Goal: Information Seeking & Learning: Learn about a topic

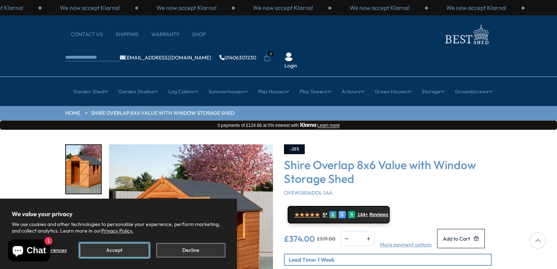
click at [114, 248] on button "Accept" at bounding box center [114, 250] width 69 height 14
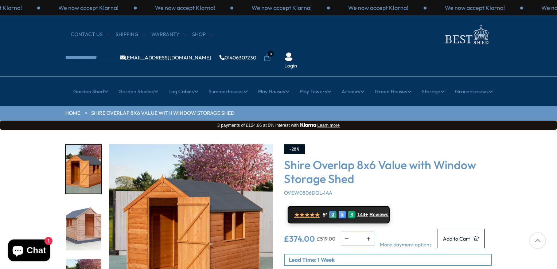
click at [536, 243] on div at bounding box center [537, 240] width 17 height 17
click at [536, 239] on div at bounding box center [537, 240] width 17 height 17
drag, startPoint x: 545, startPoint y: 209, endPoint x: 553, endPoint y: 249, distance: 40.5
click at [553, 249] on div "Click To Expand Click To Expand Click To Expand Click To Expand Click To Expand…" at bounding box center [278, 240] width 557 height 220
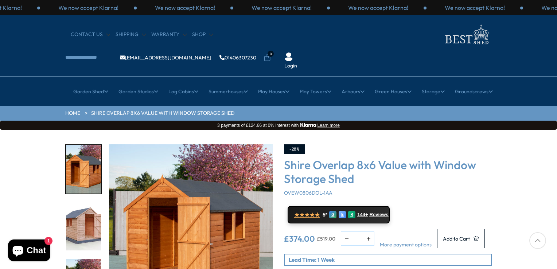
click at [182, 229] on img "1 / 12" at bounding box center [191, 226] width 164 height 164
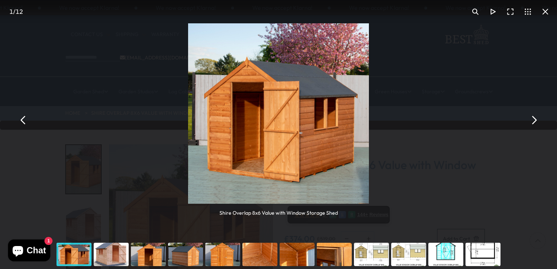
click at [108, 253] on div "You can close this modal content with the ESC key" at bounding box center [111, 254] width 37 height 29
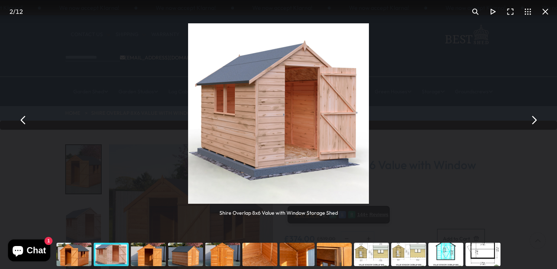
click at [147, 256] on div "You can close this modal content with the ESC key" at bounding box center [148, 254] width 37 height 29
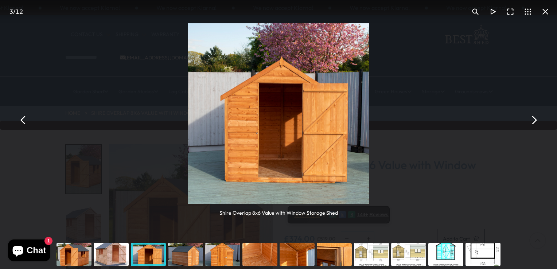
click at [190, 254] on div "You can close this modal content with the ESC key" at bounding box center [185, 254] width 37 height 29
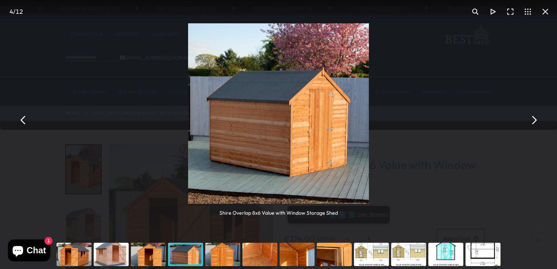
click at [225, 253] on div "You can close this modal content with the ESC key" at bounding box center [222, 254] width 37 height 29
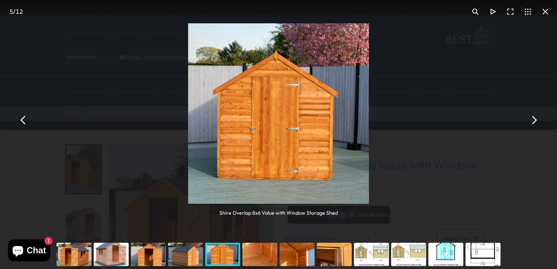
click at [255, 254] on div "You can close this modal content with the ESC key" at bounding box center [259, 254] width 37 height 29
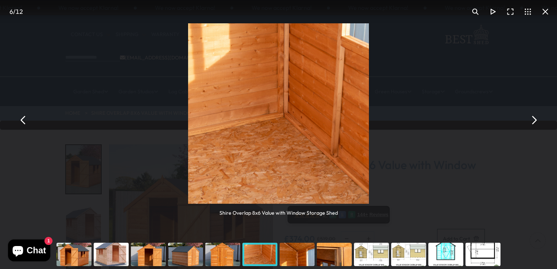
click at [291, 252] on div "You can close this modal content with the ESC key" at bounding box center [297, 254] width 37 height 29
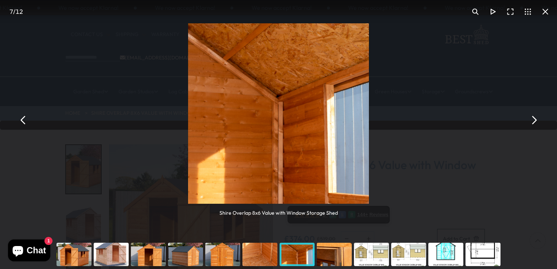
click at [339, 256] on div "You can close this modal content with the ESC key" at bounding box center [334, 254] width 37 height 29
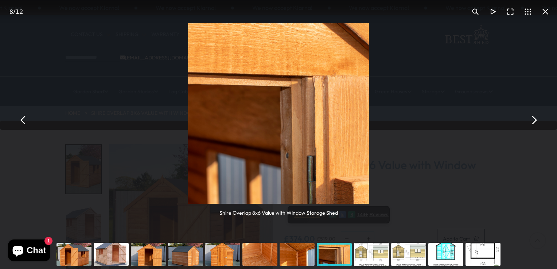
click at [371, 256] on div "You can close this modal content with the ESC key" at bounding box center [371, 254] width 37 height 29
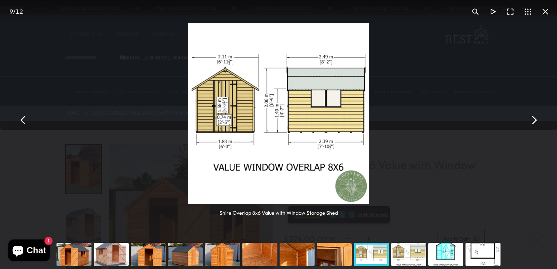
click at [398, 256] on div "You can close this modal content with the ESC key" at bounding box center [408, 254] width 37 height 29
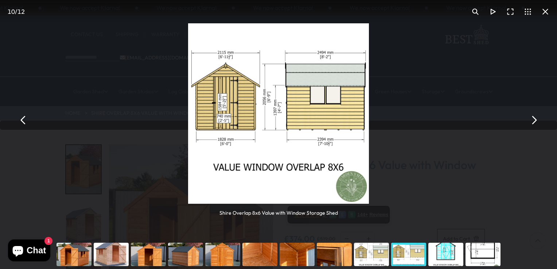
click at [446, 254] on div "You can close this modal content with the ESC key" at bounding box center [445, 254] width 37 height 29
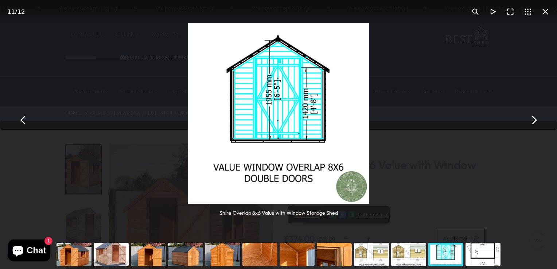
click at [486, 254] on div "You can close this modal content with the ESC key" at bounding box center [482, 254] width 37 height 29
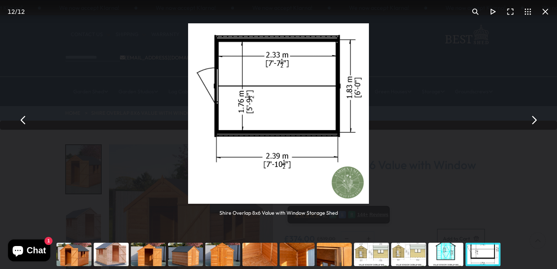
click at [23, 120] on button "You can close this modal content with the ESC key" at bounding box center [23, 119] width 17 height 17
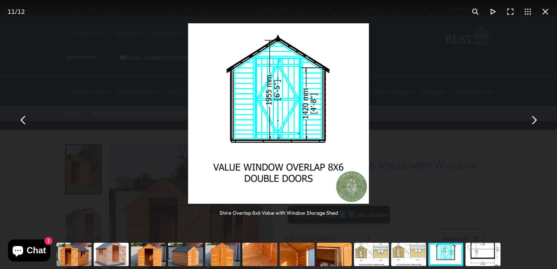
click at [23, 120] on button "You can close this modal content with the ESC key" at bounding box center [23, 119] width 17 height 17
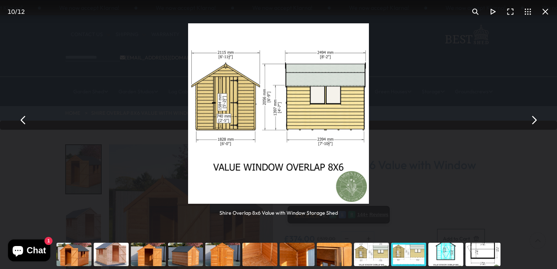
click at [23, 120] on button "You can close this modal content with the ESC key" at bounding box center [23, 119] width 17 height 17
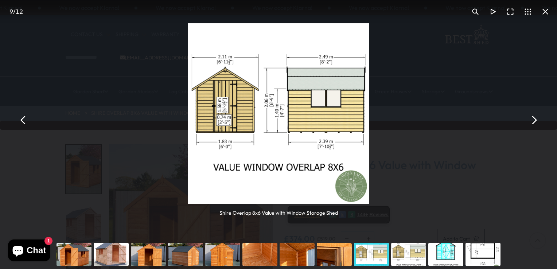
click at [23, 120] on button "You can close this modal content with the ESC key" at bounding box center [23, 119] width 17 height 17
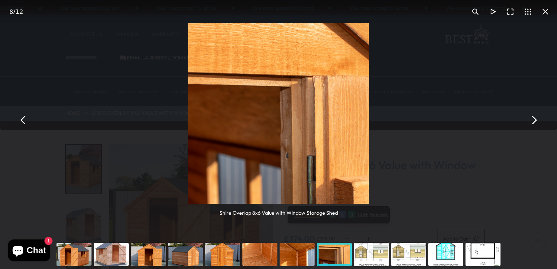
click at [23, 120] on button "You can close this modal content with the ESC key" at bounding box center [23, 119] width 17 height 17
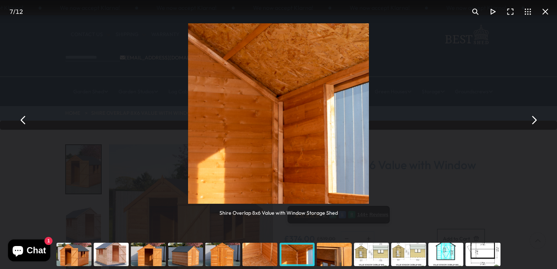
click at [23, 120] on button "You can close this modal content with the ESC key" at bounding box center [23, 119] width 17 height 17
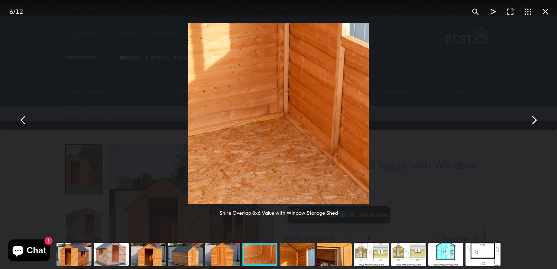
click at [23, 120] on button "You can close this modal content with the ESC key" at bounding box center [23, 119] width 17 height 17
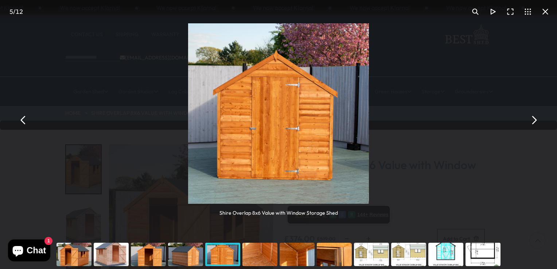
click at [23, 120] on button "You can close this modal content with the ESC key" at bounding box center [23, 119] width 17 height 17
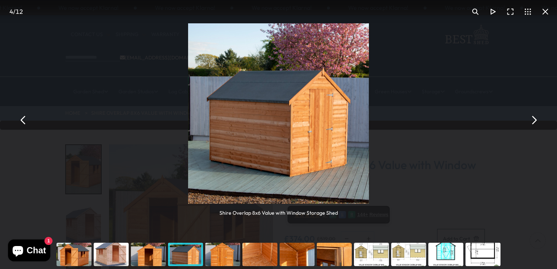
click at [23, 120] on button "You can close this modal content with the ESC key" at bounding box center [23, 119] width 17 height 17
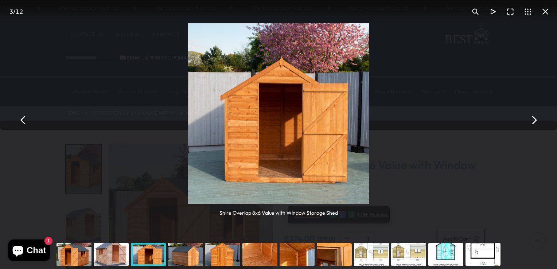
click at [23, 120] on button "You can close this modal content with the ESC key" at bounding box center [23, 119] width 17 height 17
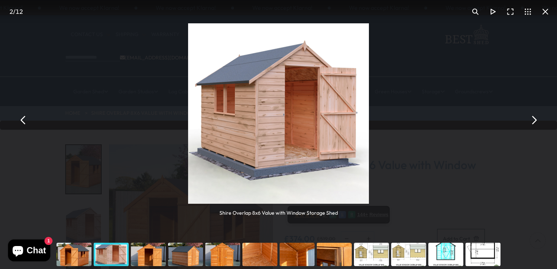
click at [23, 120] on button "You can close this modal content with the ESC key" at bounding box center [23, 119] width 17 height 17
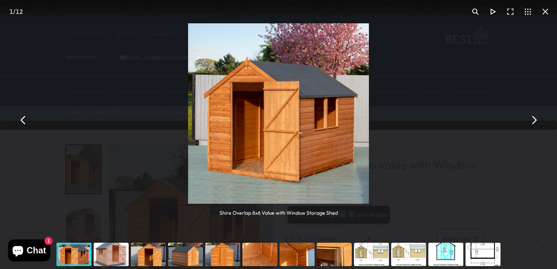
click at [23, 120] on button "You can close this modal content with the ESC key" at bounding box center [23, 119] width 17 height 17
